Goal: Use online tool/utility: Use online tool/utility

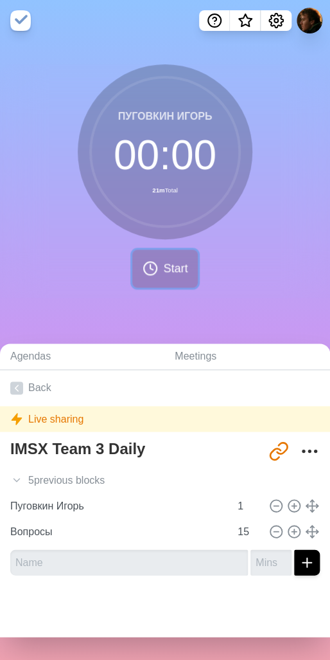
click at [163, 264] on span "Start" at bounding box center [175, 268] width 24 height 17
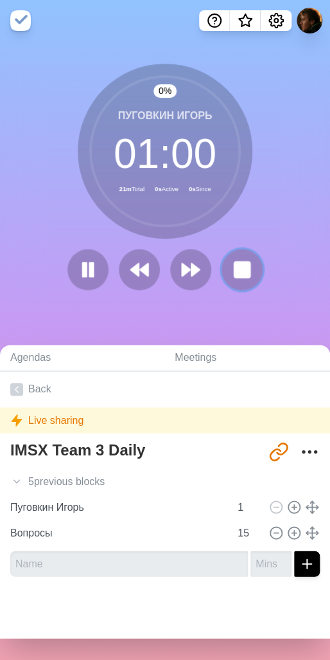
click at [235, 275] on rect at bounding box center [242, 269] width 15 height 15
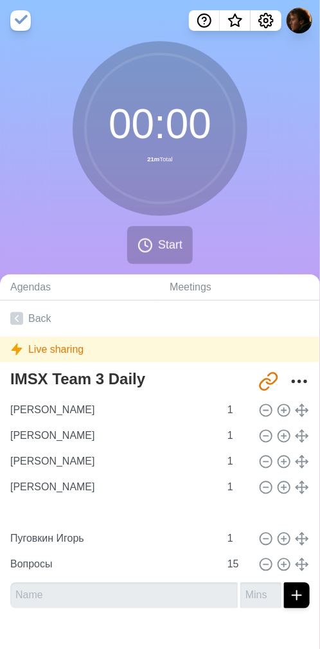
type input "[PERSON_NAME]"
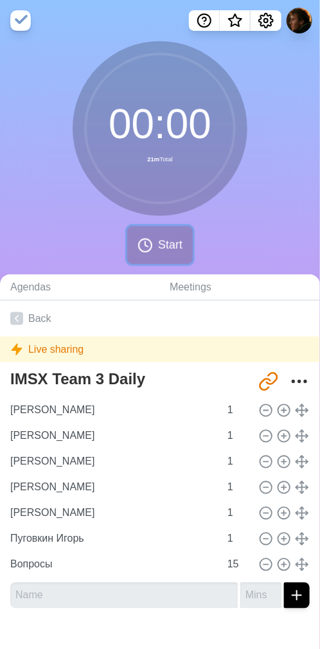
click at [151, 236] on button "Start" at bounding box center [160, 245] width 66 height 38
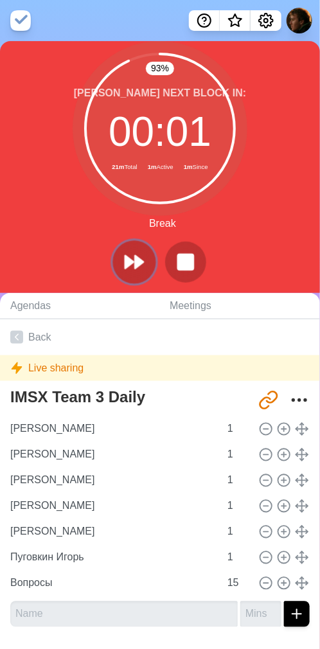
click at [136, 257] on polygon at bounding box center [139, 262] width 8 height 13
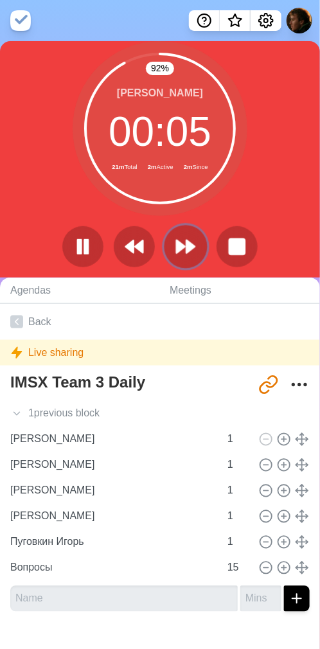
click at [188, 242] on polygon at bounding box center [190, 246] width 8 height 13
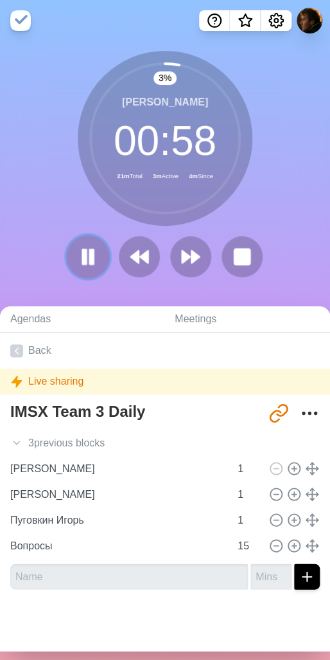
click at [90, 249] on rect at bounding box center [92, 256] width 4 height 14
click at [82, 250] on icon at bounding box center [88, 257] width 22 height 22
click at [90, 251] on rect at bounding box center [92, 256] width 4 height 14
click at [82, 247] on icon at bounding box center [88, 257] width 22 height 22
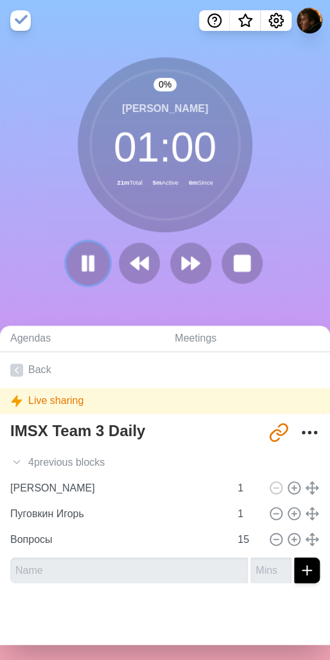
click at [90, 256] on icon at bounding box center [88, 263] width 22 height 22
click at [263, 198] on div "0 % [PERSON_NAME] 01 : 00 21m Total 5m Active 7m Since" at bounding box center [165, 175] width 330 height 237
click at [82, 256] on polygon at bounding box center [88, 263] width 13 height 16
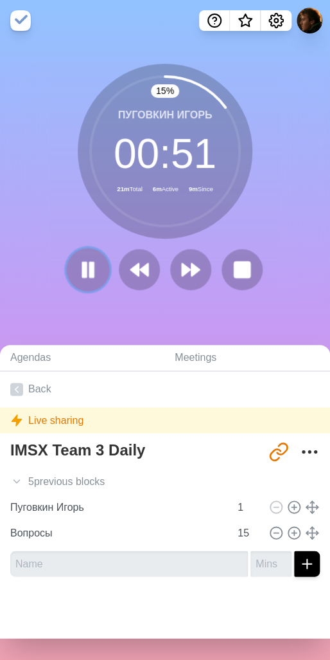
click at [84, 267] on icon at bounding box center [88, 269] width 22 height 22
click at [87, 272] on icon at bounding box center [88, 269] width 22 height 22
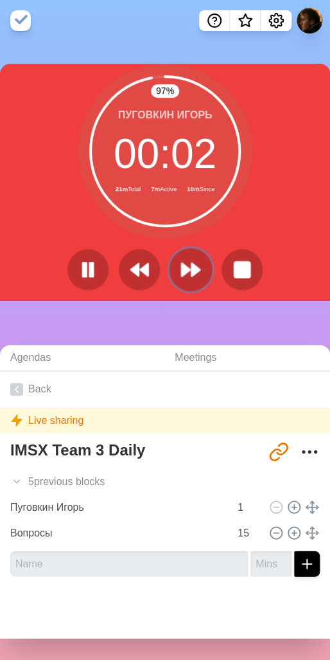
click at [192, 263] on polygon at bounding box center [196, 269] width 8 height 13
